Goal: Task Accomplishment & Management: Complete application form

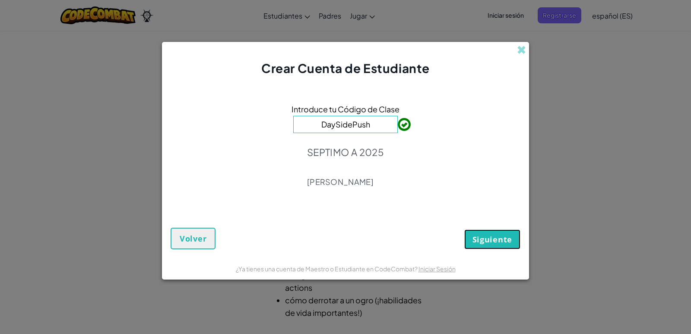
click at [493, 242] on span "Siguiente" at bounding box center [492, 239] width 40 height 10
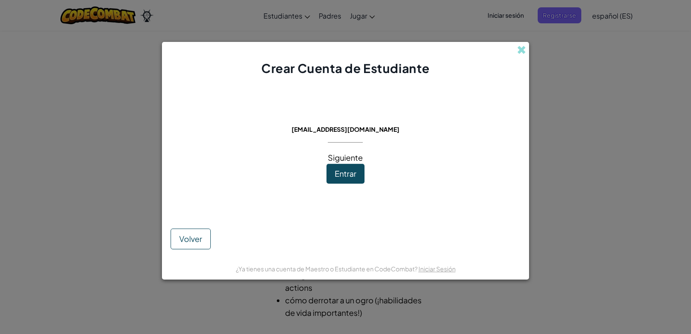
click at [338, 153] on span "Siguiente" at bounding box center [345, 157] width 35 height 10
click at [345, 179] on button "Entrar" at bounding box center [345, 174] width 38 height 20
